Goal: Task Accomplishment & Management: Manage account settings

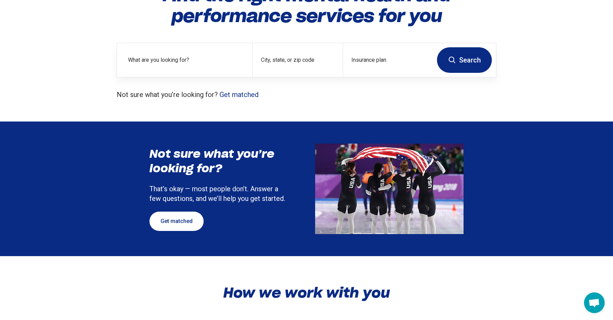
scroll to position [73, 0]
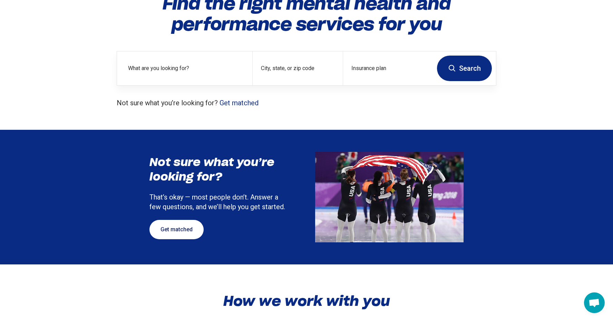
click at [174, 230] on link "Get matched" at bounding box center [176, 229] width 54 height 19
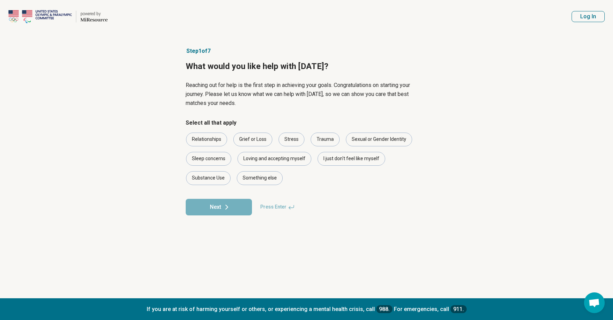
click at [588, 17] on button "Log In" at bounding box center [587, 16] width 33 height 11
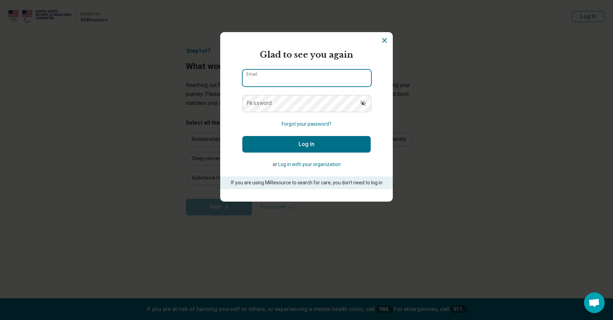
click at [345, 77] on input "Email" at bounding box center [307, 78] width 128 height 17
type input "**********"
click at [362, 105] on icon "Show password" at bounding box center [362, 103] width 7 height 7
click at [293, 147] on button "Log In" at bounding box center [306, 144] width 128 height 17
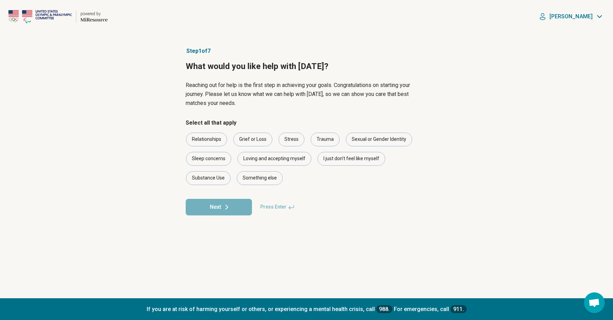
click at [594, 15] on div "[PERSON_NAME]" at bounding box center [570, 16] width 67 height 10
click at [574, 42] on link "My Dashboard" at bounding box center [580, 37] width 48 height 18
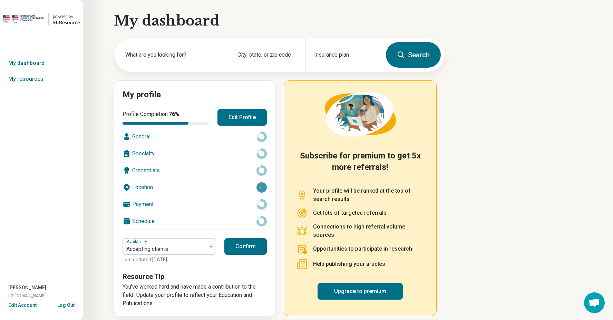
click at [255, 247] on button "Confirm" at bounding box center [245, 246] width 42 height 17
click at [236, 120] on button "Edit Profile" at bounding box center [241, 117] width 49 height 17
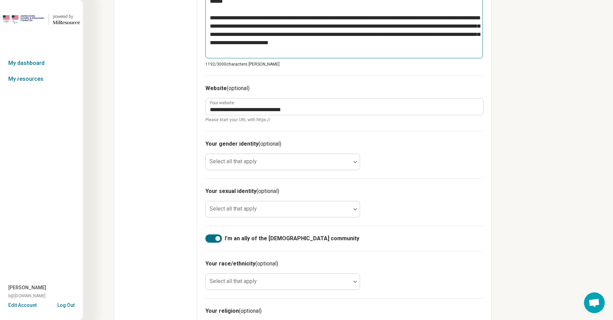
scroll to position [360, 0]
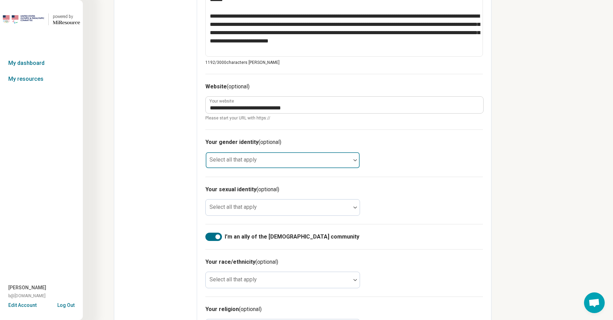
click at [318, 161] on div at bounding box center [277, 163] width 139 height 10
click at [431, 174] on div "Your gender identity (optional) Select all that apply" at bounding box center [343, 152] width 277 height 47
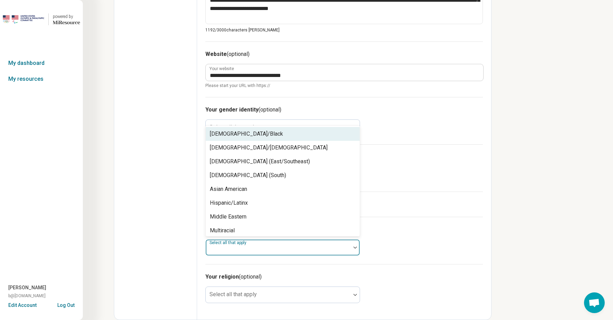
click at [304, 249] on div at bounding box center [277, 250] width 139 height 10
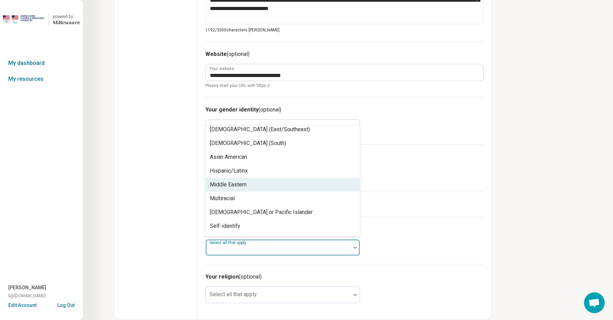
scroll to position [44, 0]
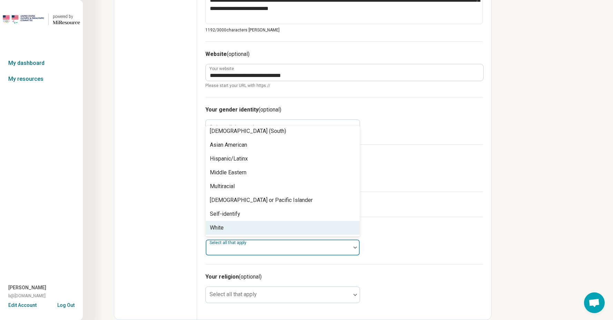
click at [232, 225] on div "White" at bounding box center [283, 228] width 154 height 14
click at [296, 275] on h3 "Your religion (optional)" at bounding box center [343, 277] width 277 height 8
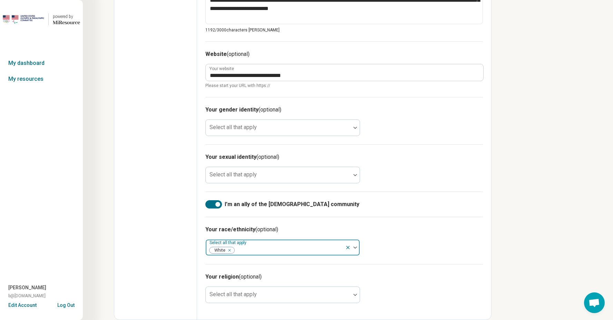
click at [262, 249] on div at bounding box center [288, 250] width 107 height 10
click at [394, 220] on div "Your race/ethnicity (optional) Select all that apply White" at bounding box center [343, 240] width 277 height 47
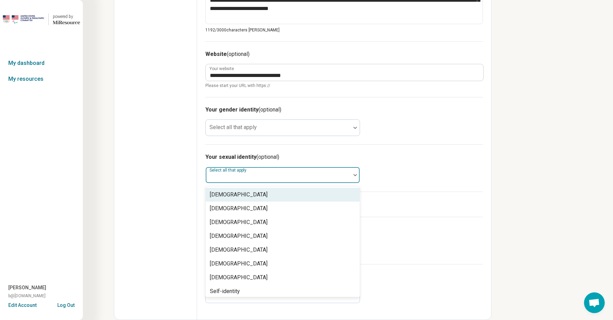
click at [249, 174] on div "Select all that apply" at bounding box center [282, 175] width 155 height 17
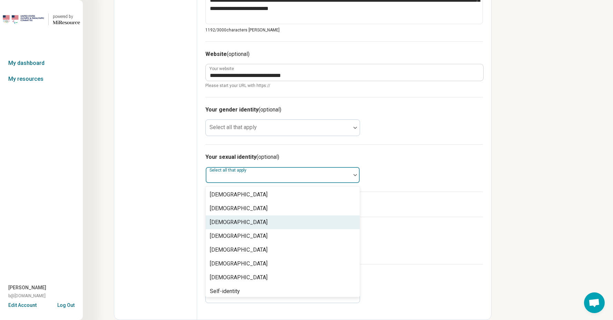
click at [413, 224] on div "Your race/ethnicity (optional) Select all that apply White" at bounding box center [343, 240] width 277 height 47
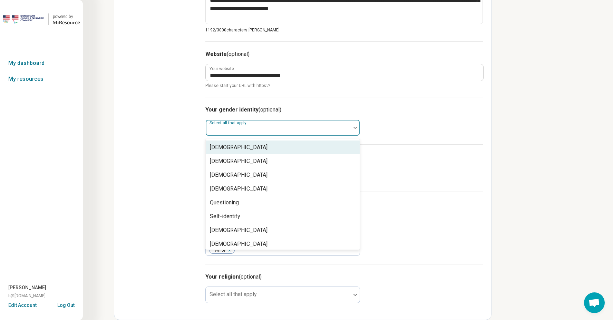
click at [284, 124] on div at bounding box center [278, 127] width 145 height 15
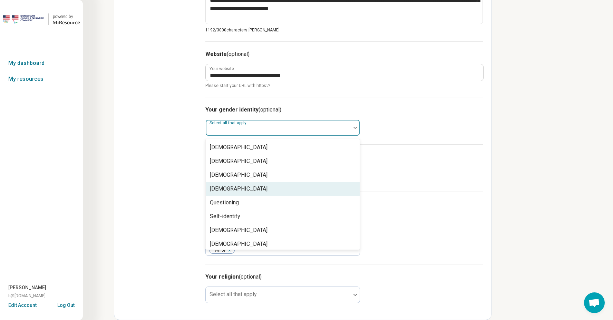
scroll to position [3, 0]
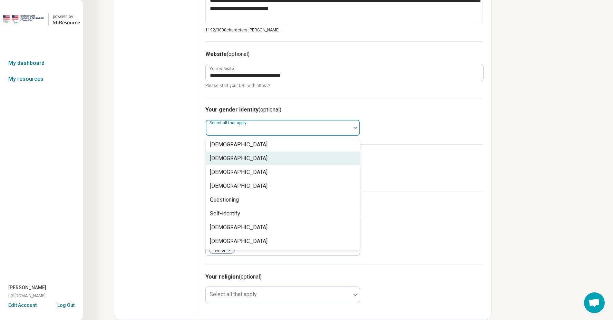
click at [238, 159] on div "[DEMOGRAPHIC_DATA]" at bounding box center [239, 158] width 58 height 8
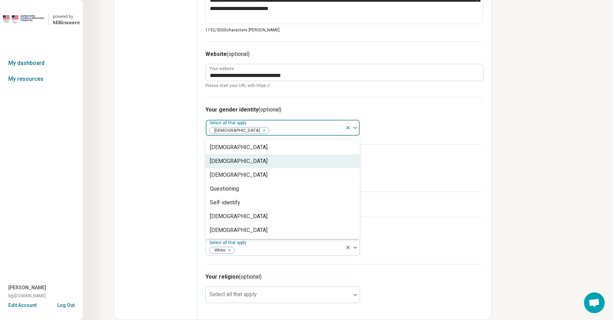
scroll to position [0, 0]
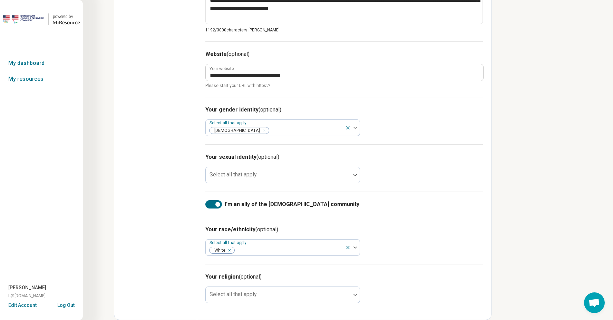
click at [419, 165] on div "Your sexual identity (optional) Select all that apply" at bounding box center [343, 167] width 277 height 47
click at [261, 131] on icon "Remove [object Object]" at bounding box center [262, 130] width 2 height 2
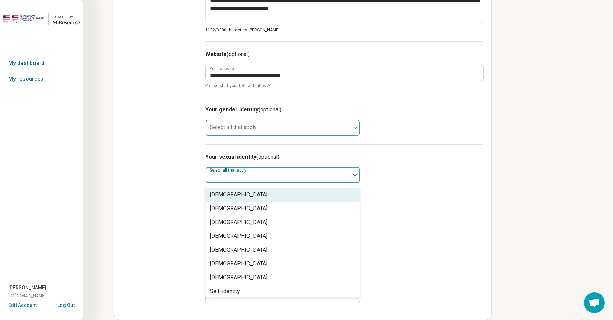
click at [263, 177] on div at bounding box center [277, 178] width 139 height 10
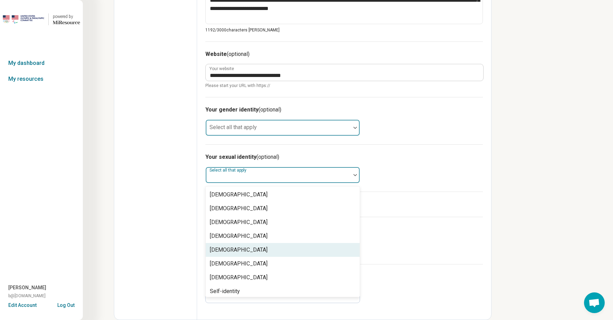
scroll to position [3, 0]
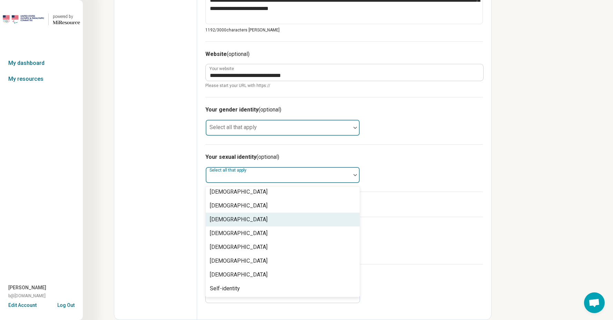
click at [450, 185] on div "Your sexual identity (optional) [DEMOGRAPHIC_DATA], 3 of 8. 8 results available…" at bounding box center [343, 167] width 277 height 47
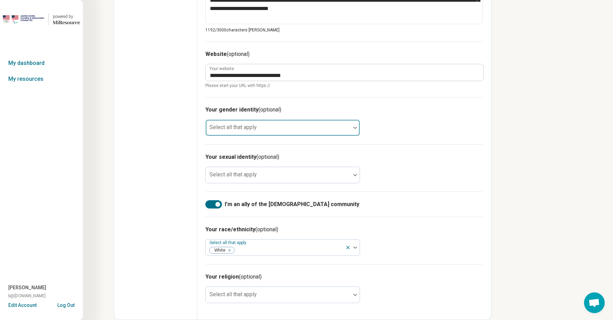
scroll to position [0, 0]
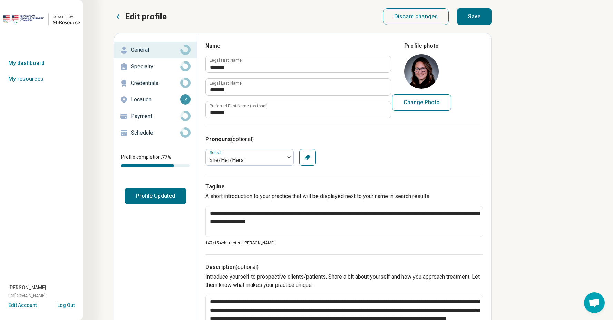
click at [472, 18] on button "Save" at bounding box center [474, 16] width 35 height 17
type textarea "*"
click at [39, 61] on link "My dashboard" at bounding box center [41, 63] width 83 height 16
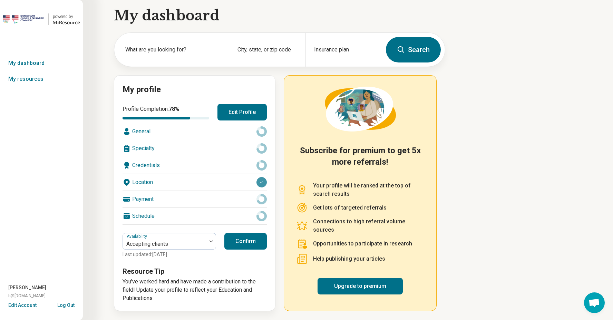
scroll to position [6, 0]
click at [24, 82] on link "My resources" at bounding box center [41, 79] width 83 height 16
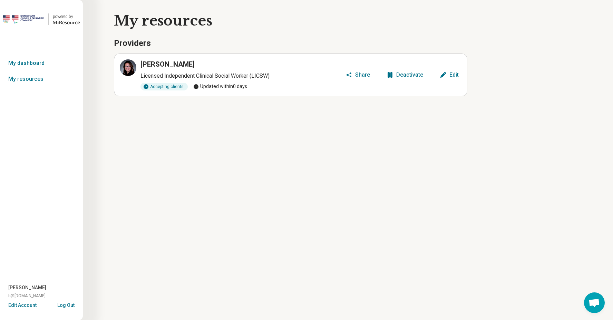
click at [366, 76] on div "Share" at bounding box center [362, 75] width 15 height 6
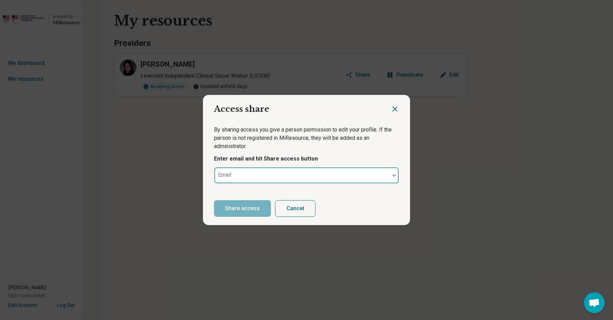
click at [256, 176] on div at bounding box center [302, 178] width 170 height 10
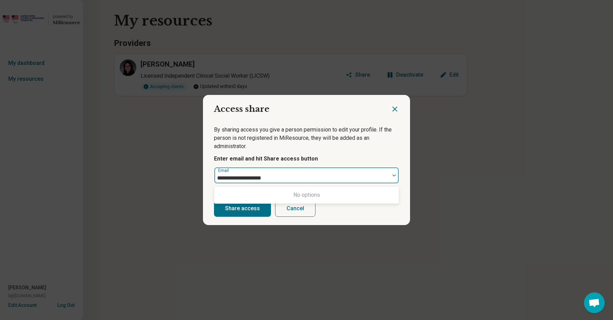
type input "**********"
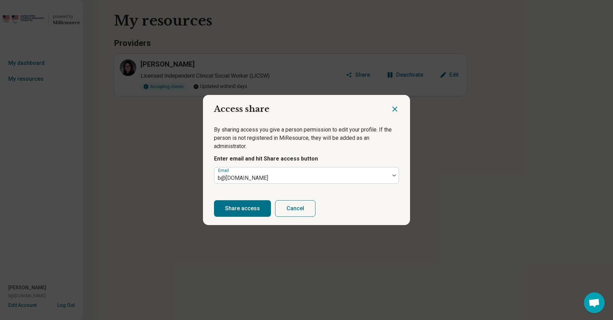
click at [254, 211] on button "Share access" at bounding box center [242, 208] width 57 height 17
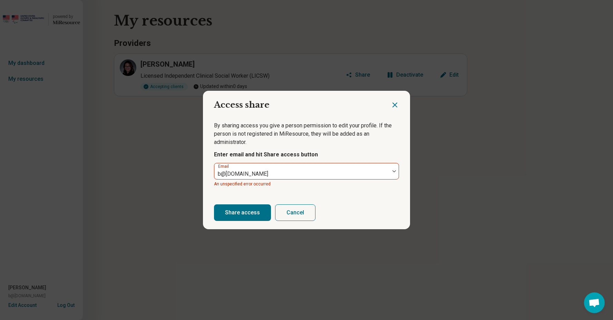
click at [394, 107] on icon "Close dialog" at bounding box center [395, 105] width 8 height 8
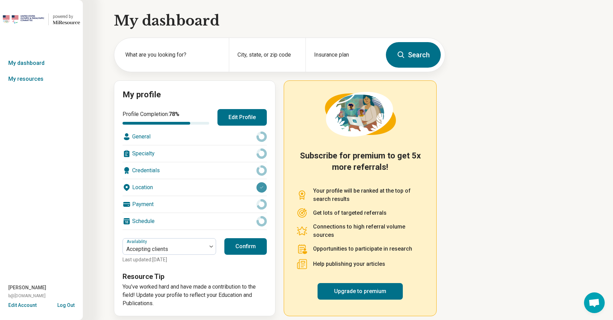
scroll to position [6, 0]
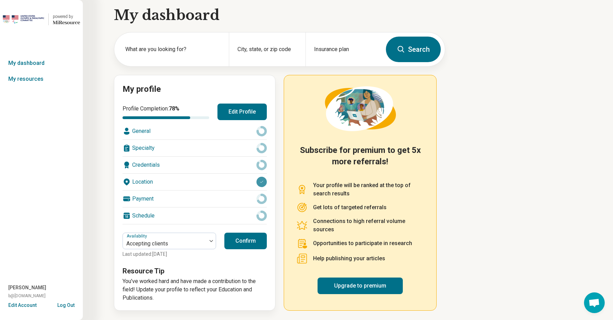
type textarea "*"
